Goal: Task Accomplishment & Management: Manage account settings

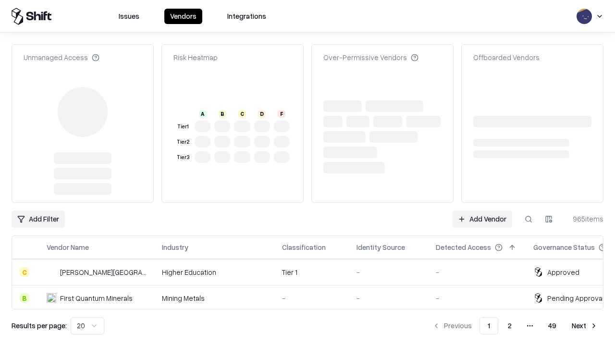
click at [482, 211] on link "Add Vendor" at bounding box center [482, 219] width 60 height 17
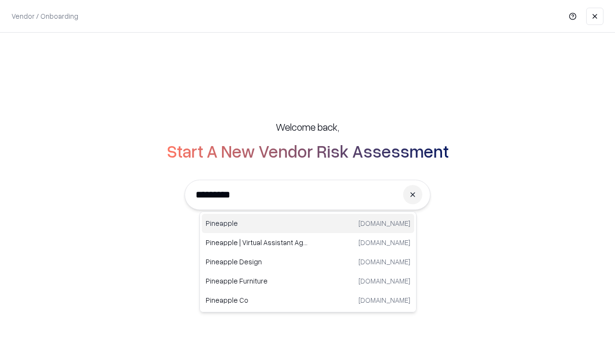
click at [308, 224] on div "Pineapple [DOMAIN_NAME]" at bounding box center [308, 223] width 213 height 19
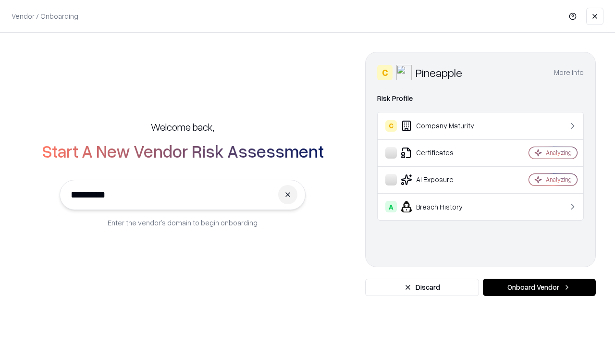
type input "*********"
click at [540, 288] on button "Onboard Vendor" at bounding box center [539, 287] width 113 height 17
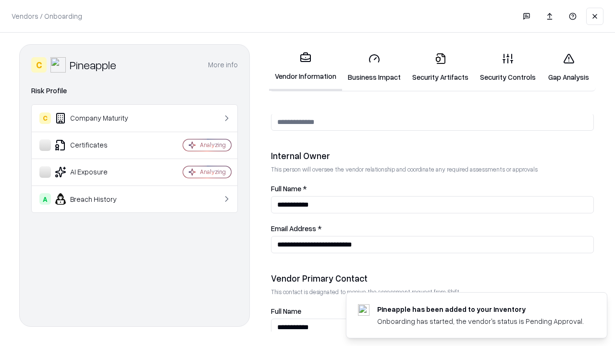
scroll to position [498, 0]
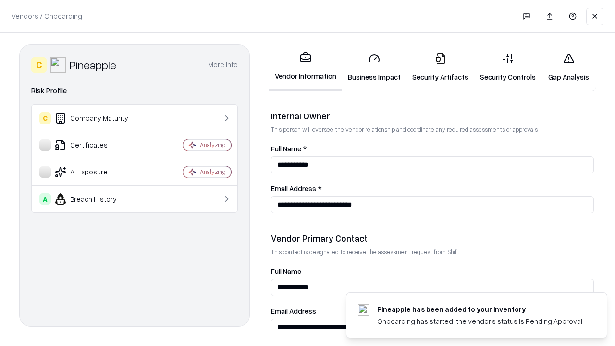
click at [440, 67] on link "Security Artifacts" at bounding box center [441, 67] width 68 height 45
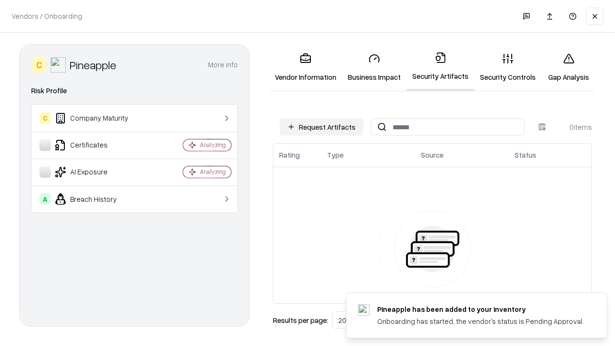
click at [322, 127] on button "Request Artifacts" at bounding box center [322, 126] width 84 height 17
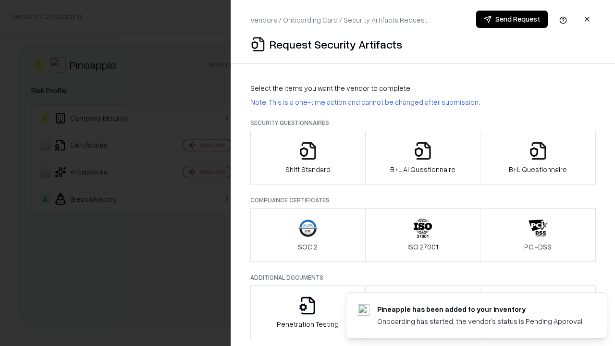
click at [538, 158] on icon "button" at bounding box center [538, 150] width 19 height 19
click at [423, 158] on icon "button" at bounding box center [423, 150] width 19 height 19
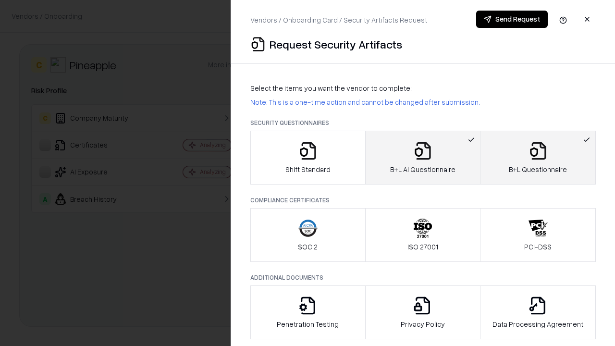
click at [512, 19] on button "Send Request" at bounding box center [513, 19] width 72 height 17
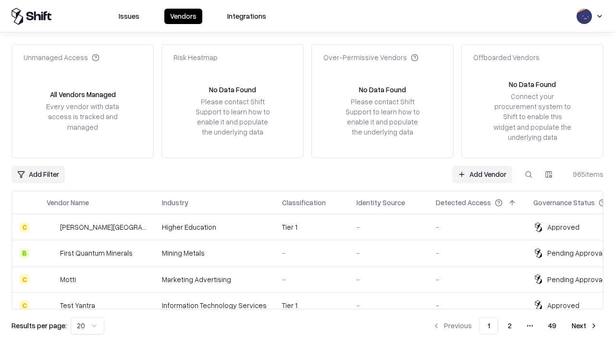
click at [482, 174] on link "Add Vendor" at bounding box center [482, 174] width 60 height 17
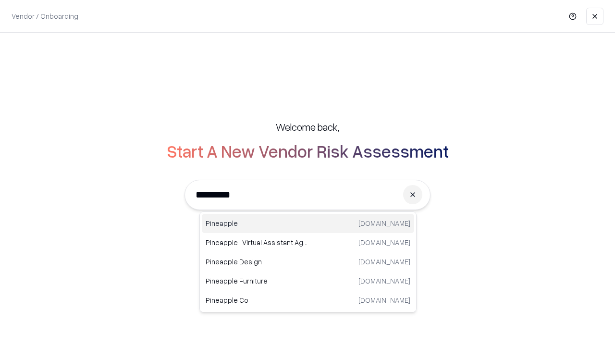
click at [308, 224] on div "Pineapple [DOMAIN_NAME]" at bounding box center [308, 223] width 213 height 19
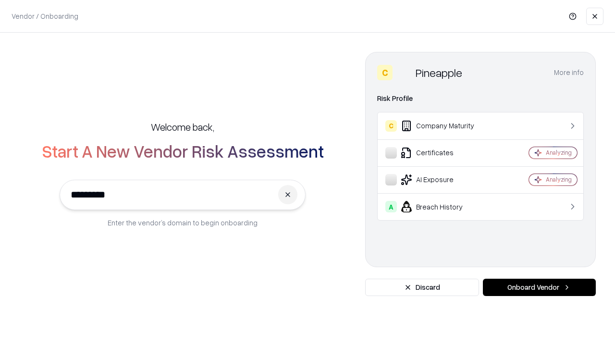
type input "*********"
click at [540, 288] on button "Onboard Vendor" at bounding box center [539, 287] width 113 height 17
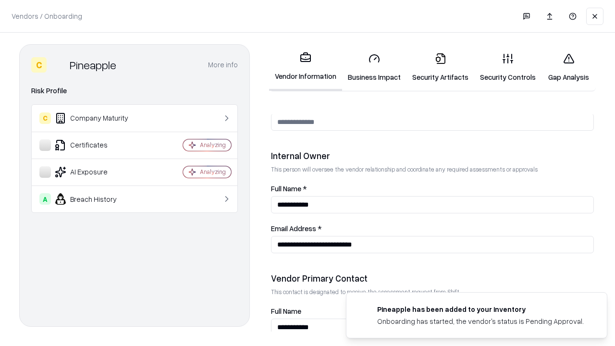
scroll to position [498, 0]
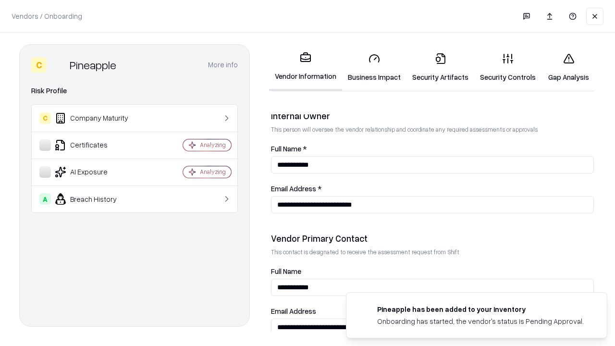
click at [569, 67] on link "Gap Analysis" at bounding box center [569, 67] width 54 height 45
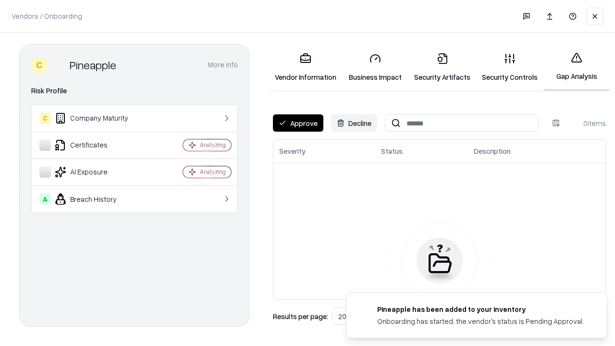
click at [298, 123] on button "Approve" at bounding box center [298, 122] width 50 height 17
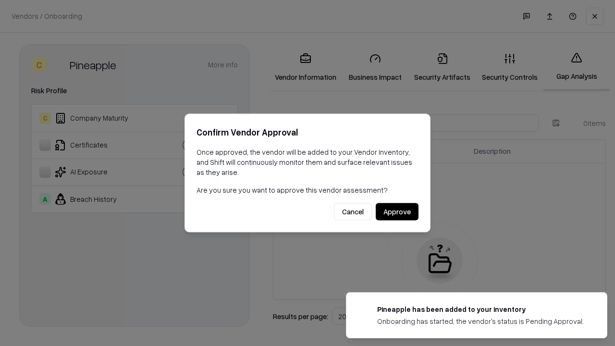
click at [397, 212] on button "Approve" at bounding box center [397, 211] width 43 height 17
